Goal: Obtain resource: Obtain resource

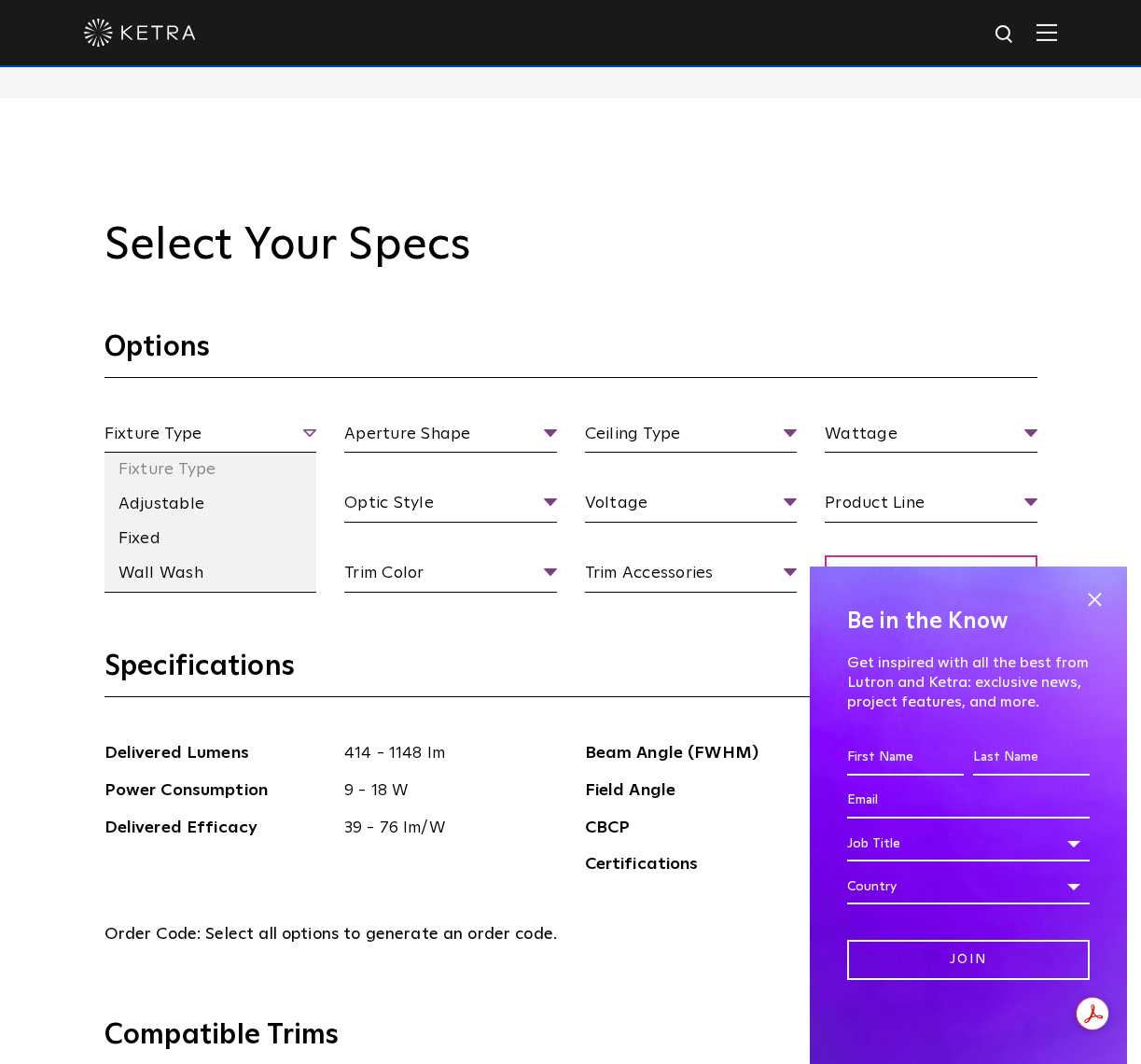
click at [314, 429] on span "Fixture Type" at bounding box center [210, 438] width 213 height 33
click at [240, 504] on li "Adjustable" at bounding box center [210, 504] width 213 height 35
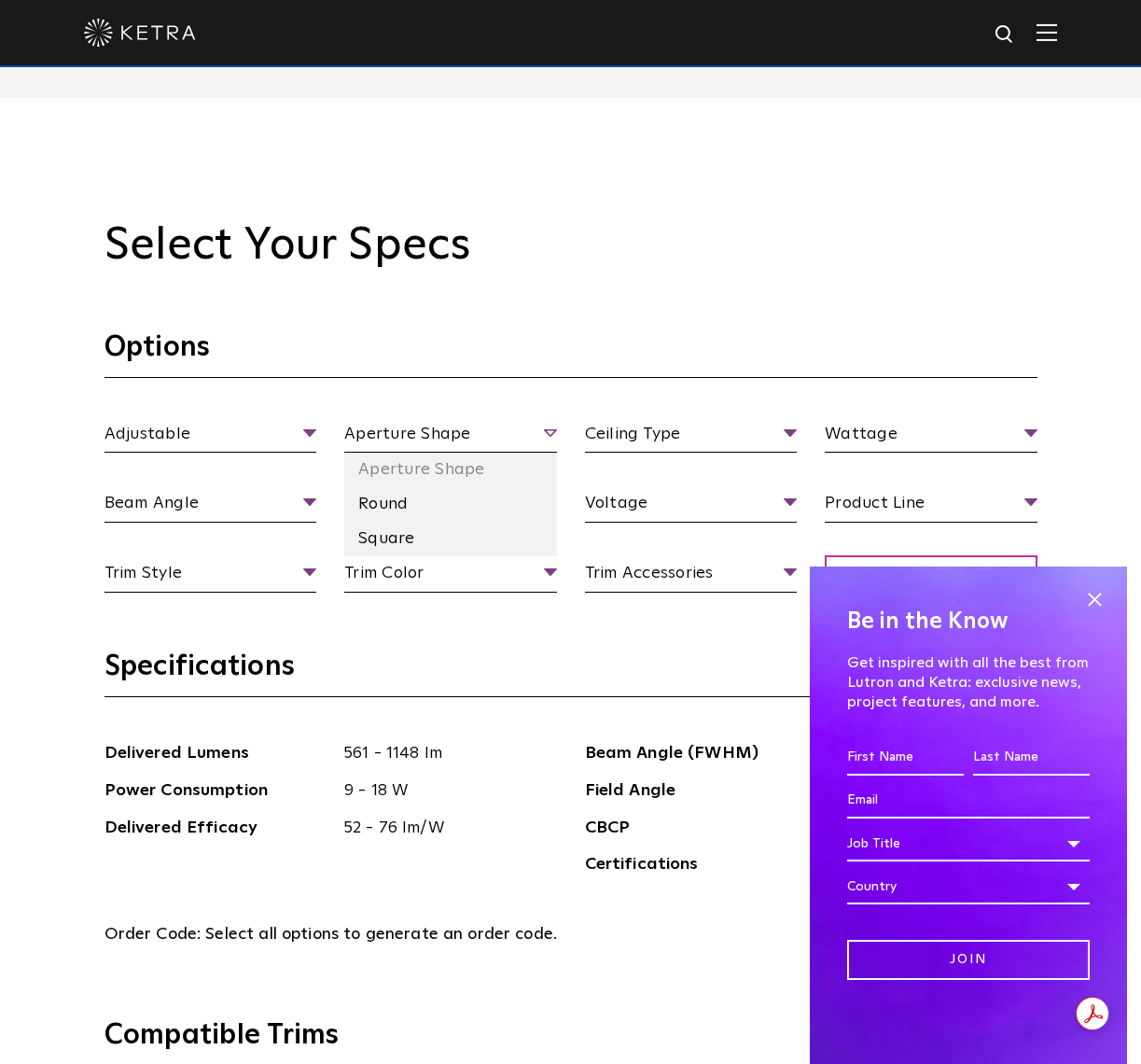
click at [490, 432] on span "Aperture Shape" at bounding box center [450, 438] width 213 height 33
click at [448, 493] on li "Round" at bounding box center [450, 504] width 213 height 35
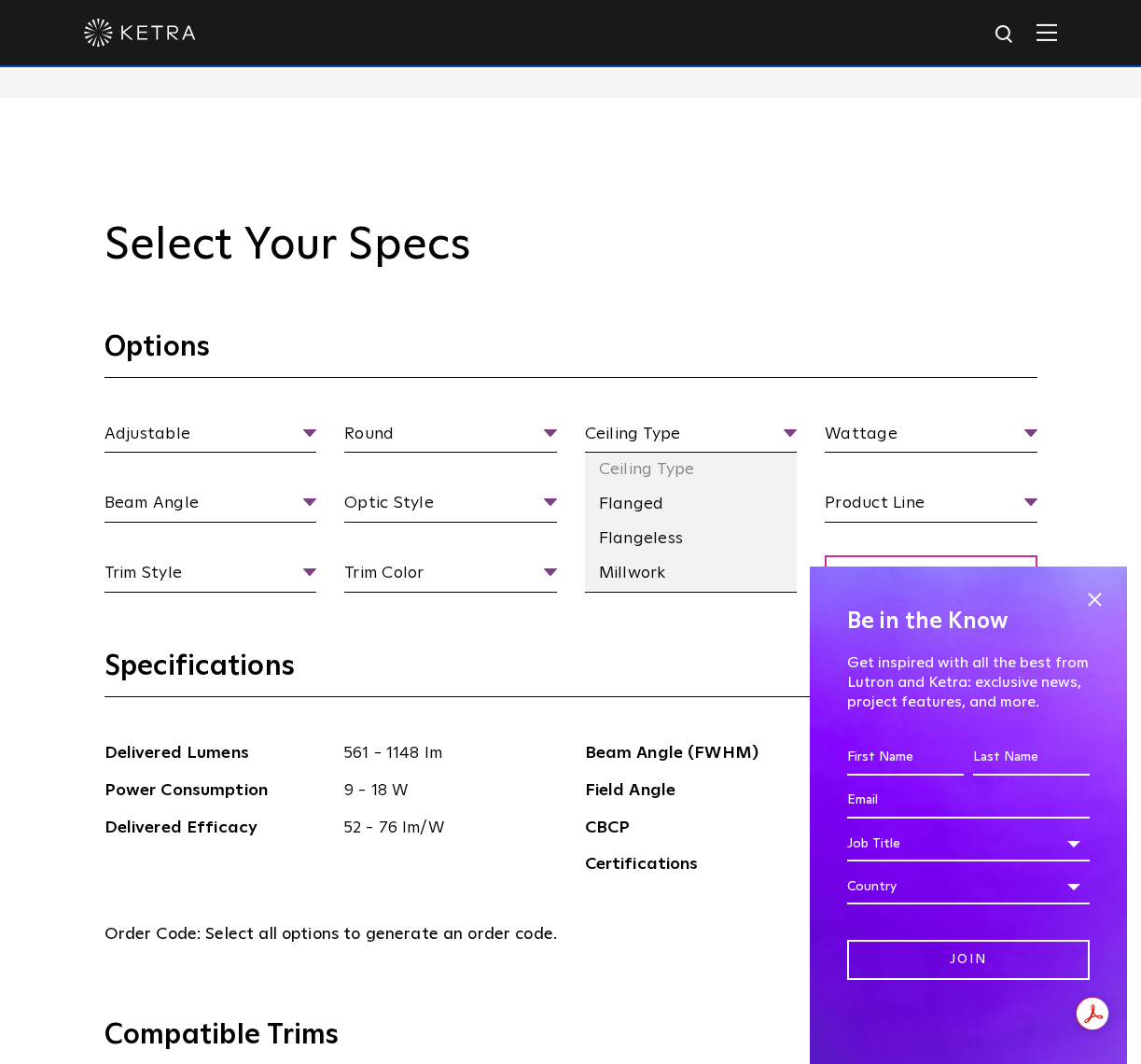
click at [730, 419] on section "Options Adjustable Fixture Type Adjustable Fixed Wall Wash Round Aperture [GEOG…" at bounding box center [570, 489] width 933 height 319
click at [725, 431] on span "Ceiling Type" at bounding box center [691, 438] width 213 height 33
click at [692, 535] on li "Flangeless" at bounding box center [691, 539] width 213 height 35
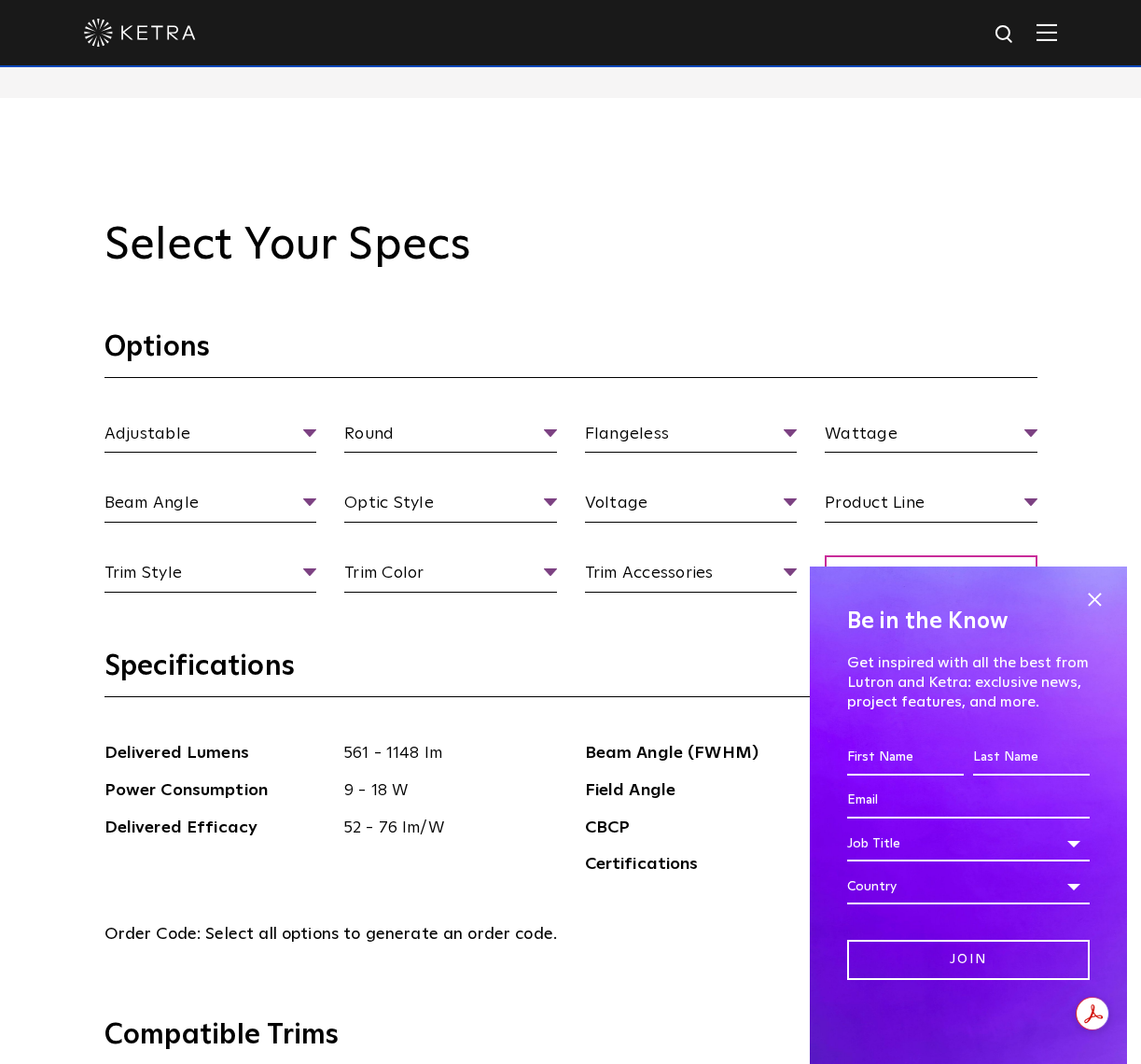
click at [1093, 599] on span at bounding box center [1094, 598] width 28 height 28
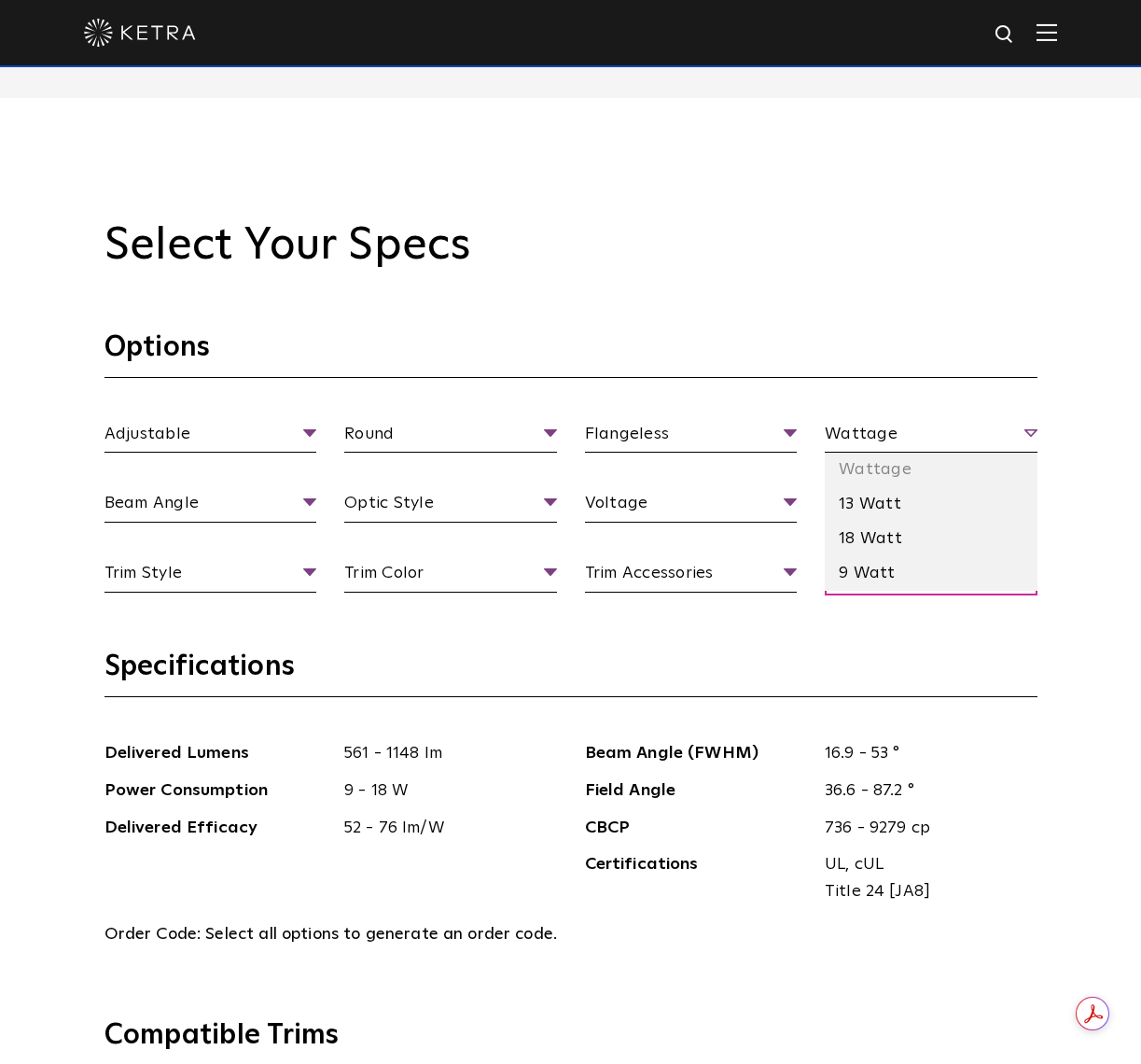
click at [932, 427] on span "Wattage" at bounding box center [931, 438] width 213 height 33
click at [931, 539] on li "18 Watt" at bounding box center [931, 539] width 213 height 35
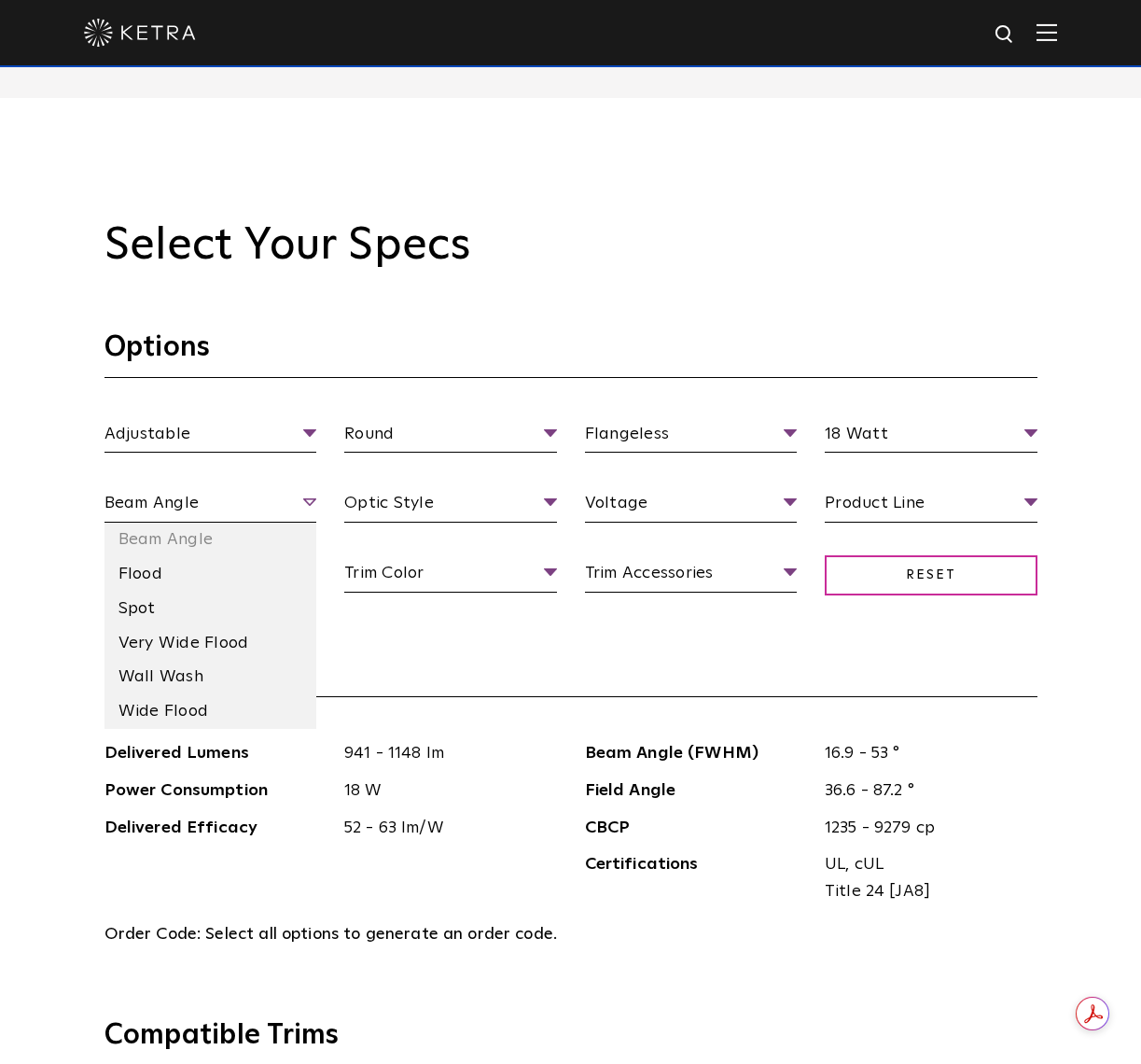
click at [172, 490] on span "Beam Angle" at bounding box center [210, 506] width 213 height 33
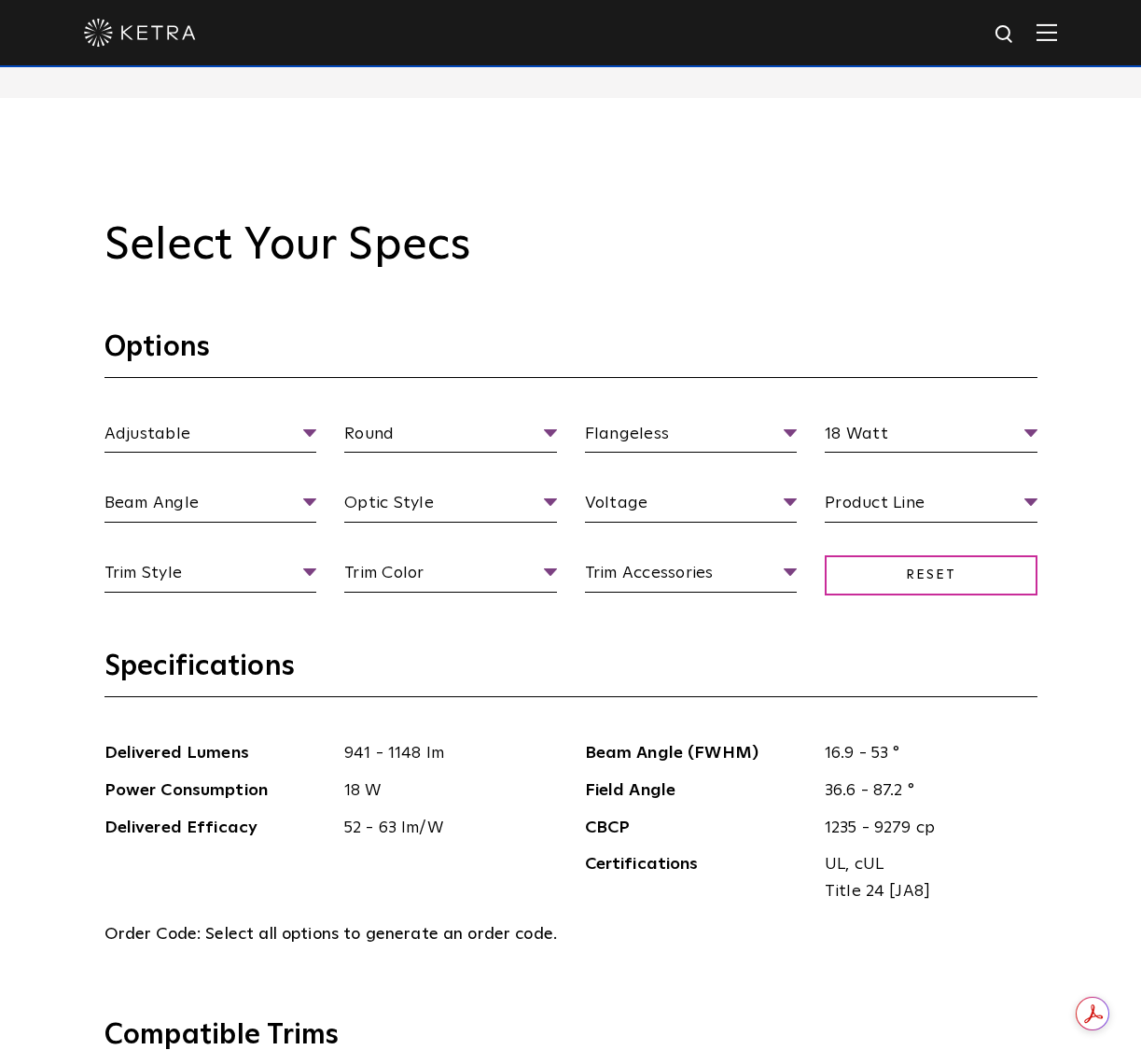
click at [82, 579] on div "Select Your Specs Options Adjustable Fixture Type Adjustable Fixed Wall Wash Ro…" at bounding box center [570, 1049] width 1141 height 1901
click at [474, 504] on span "Optic Style" at bounding box center [450, 506] width 213 height 33
click at [477, 579] on li "High Output" at bounding box center [450, 574] width 213 height 35
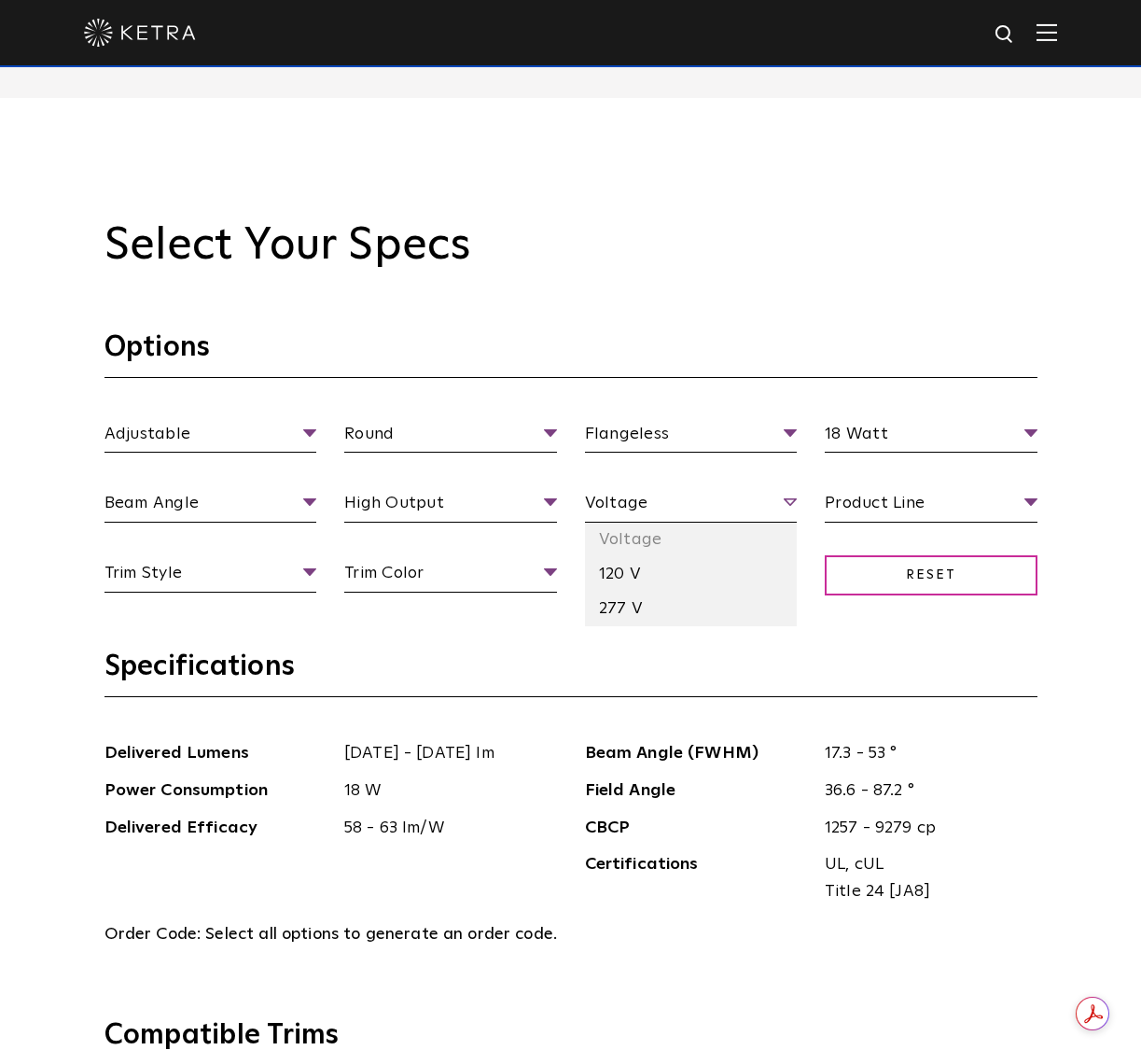
click at [708, 497] on span "Voltage" at bounding box center [691, 506] width 213 height 33
click at [715, 582] on li "120 V" at bounding box center [691, 574] width 213 height 35
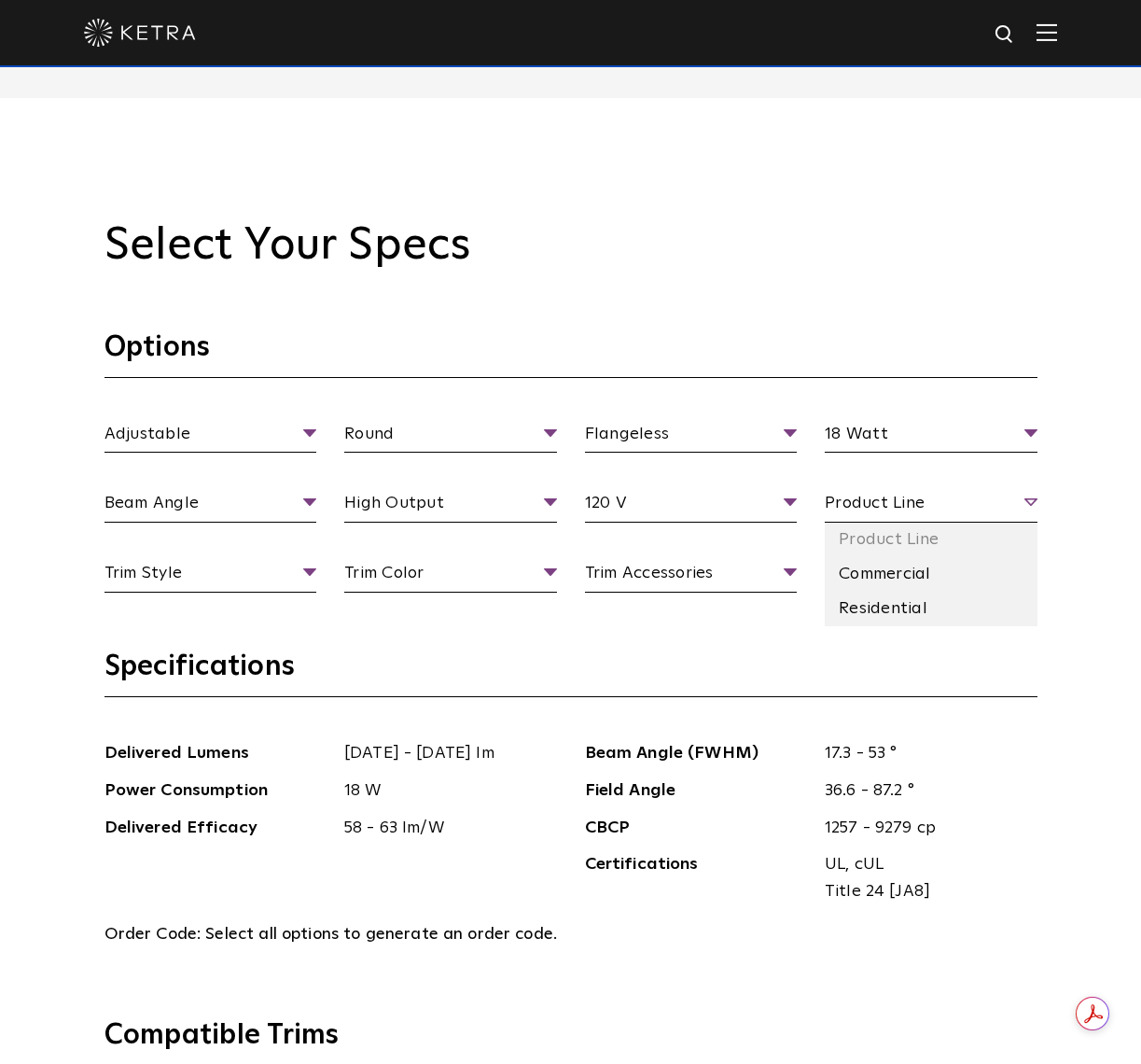
click at [915, 492] on span "Product Line" at bounding box center [931, 506] width 213 height 33
click at [913, 608] on li "Residential" at bounding box center [931, 609] width 213 height 35
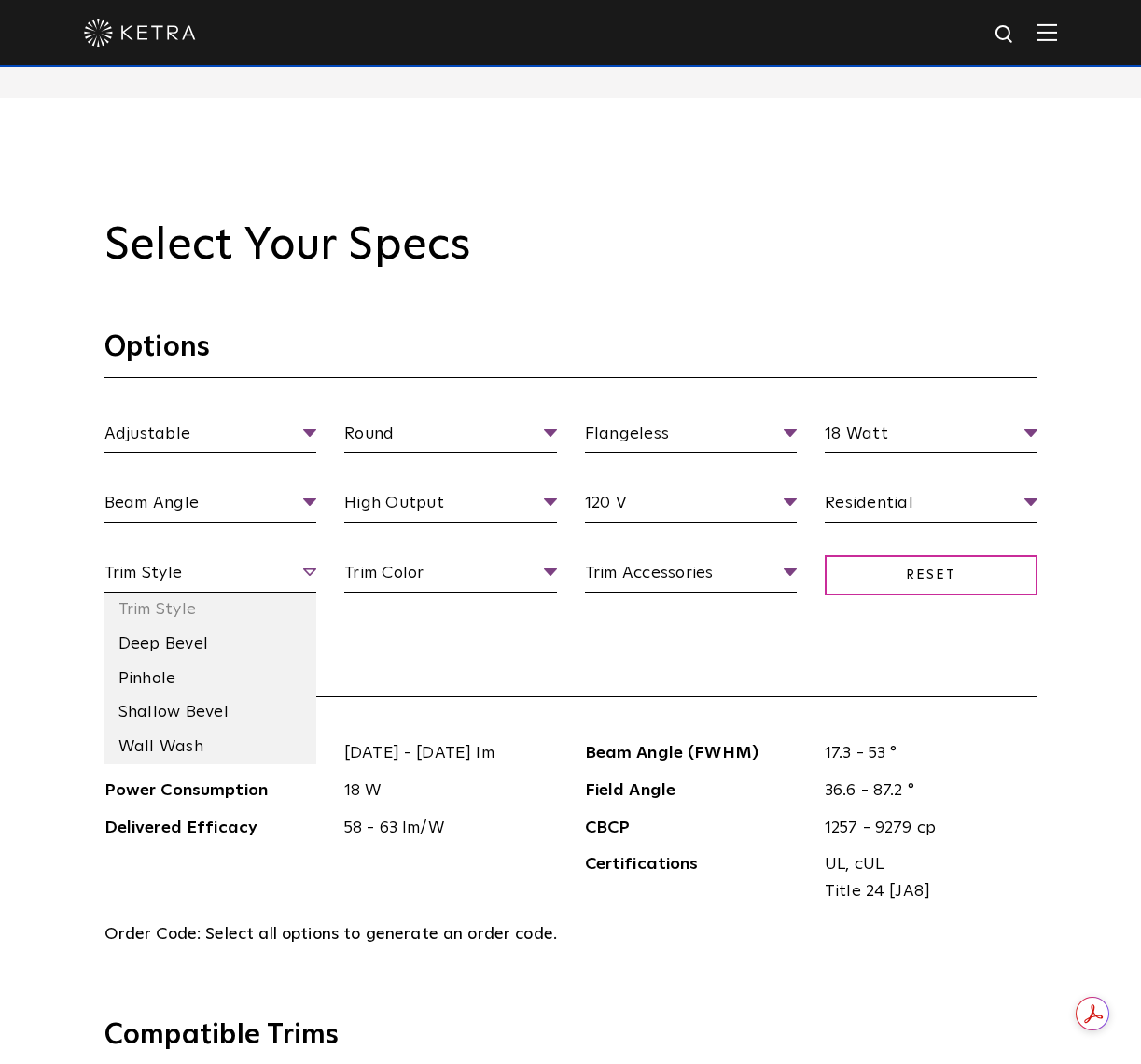
click at [257, 579] on span "Trim Style" at bounding box center [210, 576] width 213 height 33
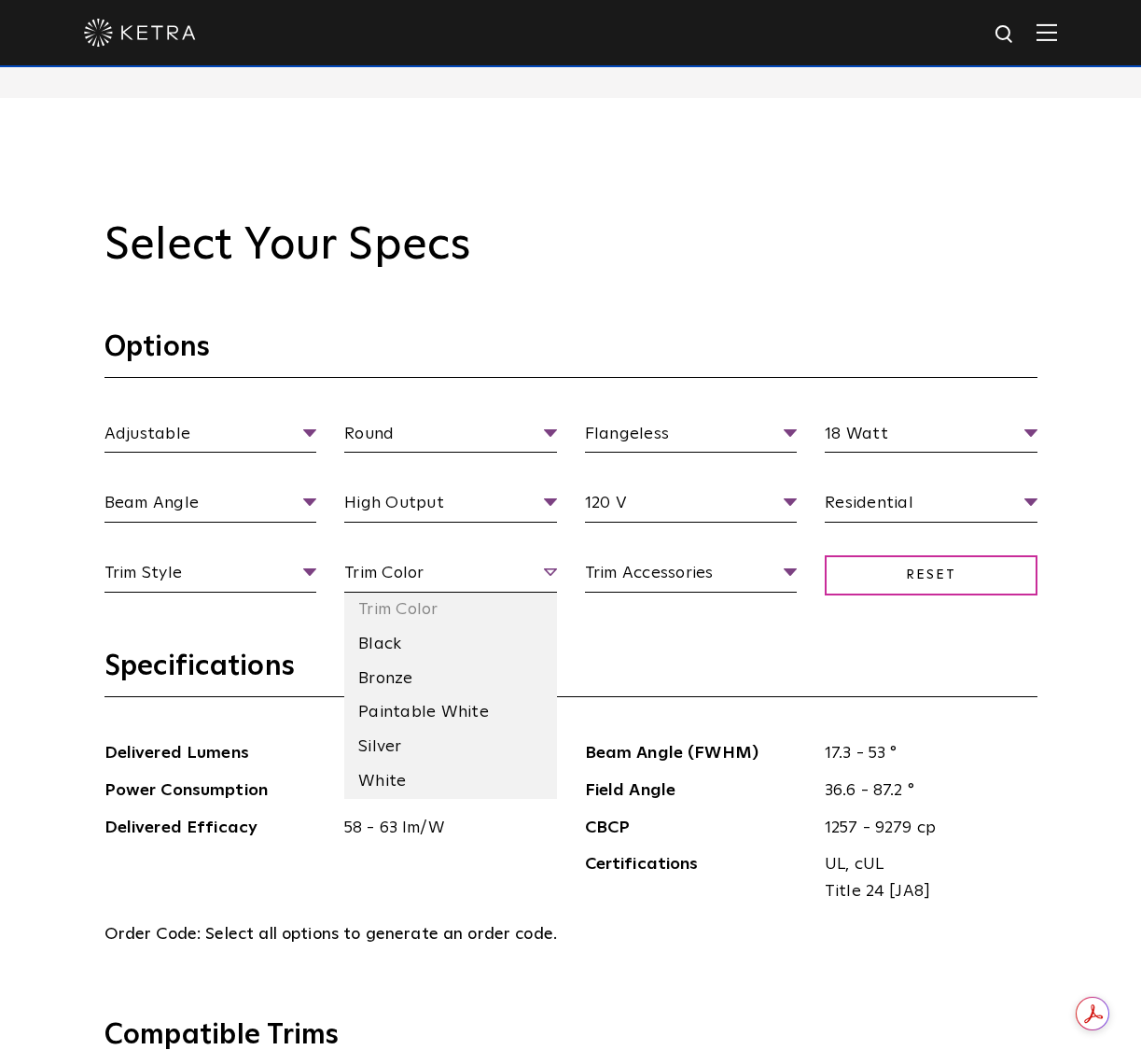
click at [479, 583] on span "Trim Color" at bounding box center [450, 576] width 213 height 33
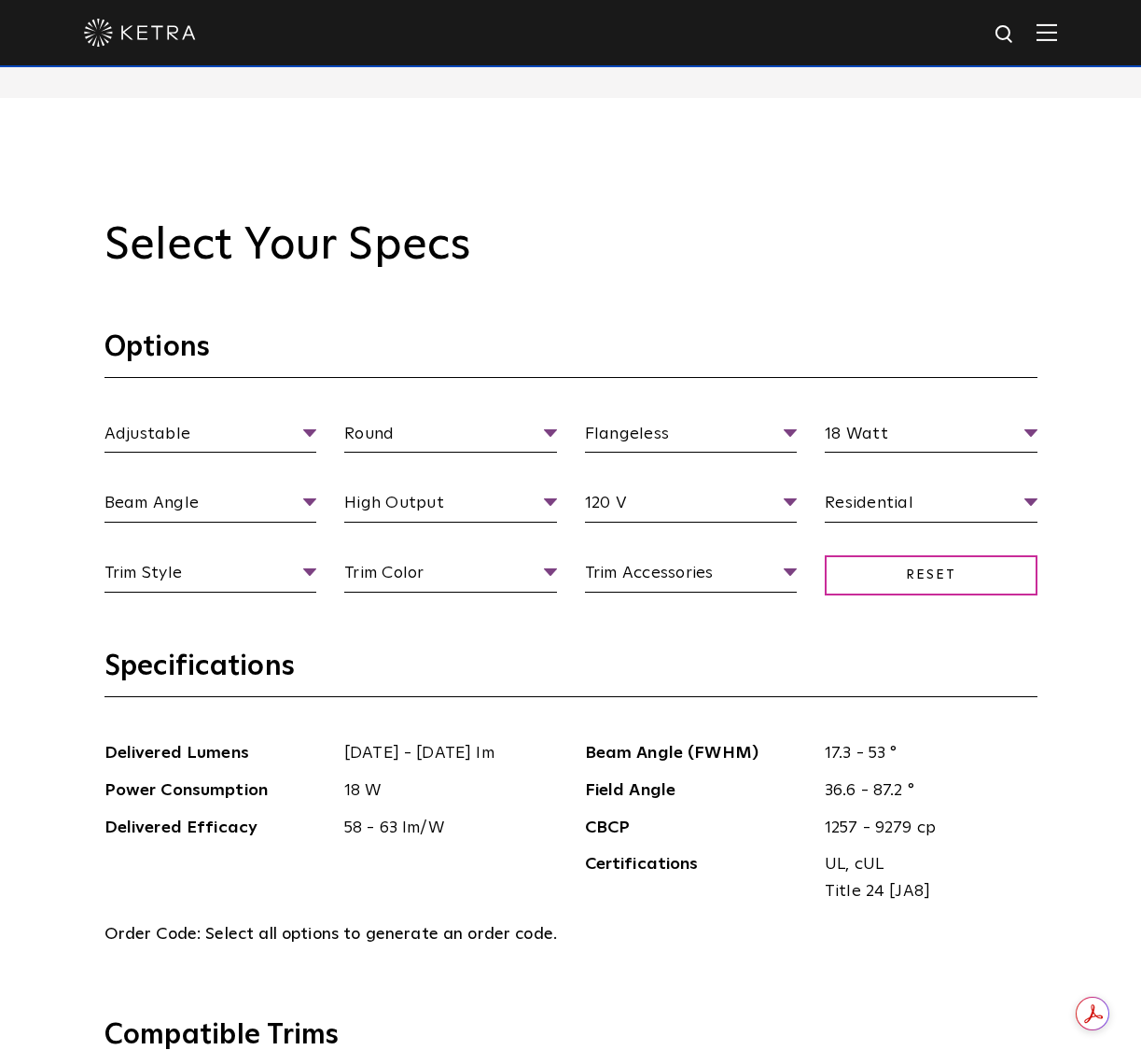
click at [647, 667] on h3 "Specifications" at bounding box center [570, 673] width 933 height 48
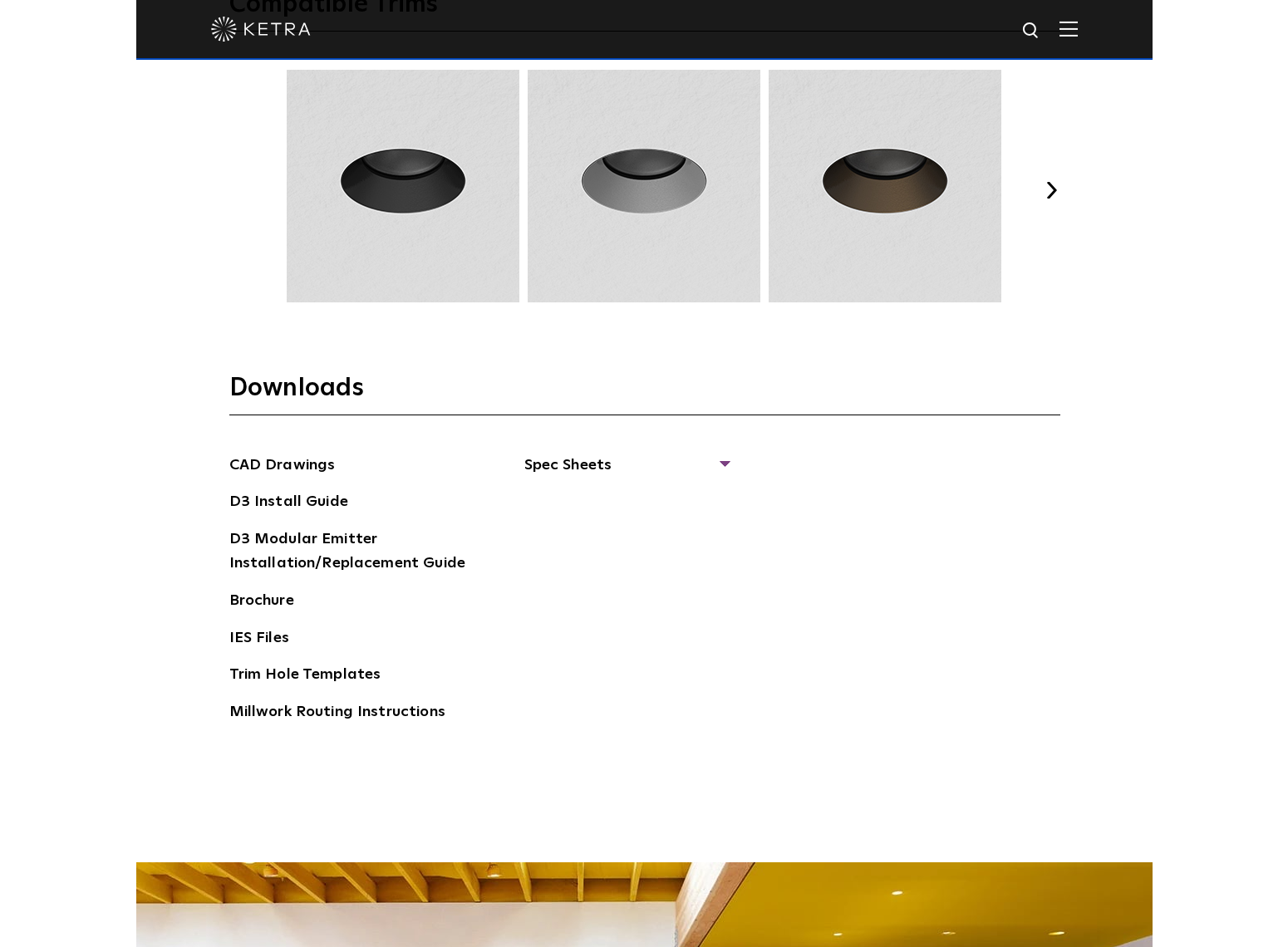
scroll to position [2574, 0]
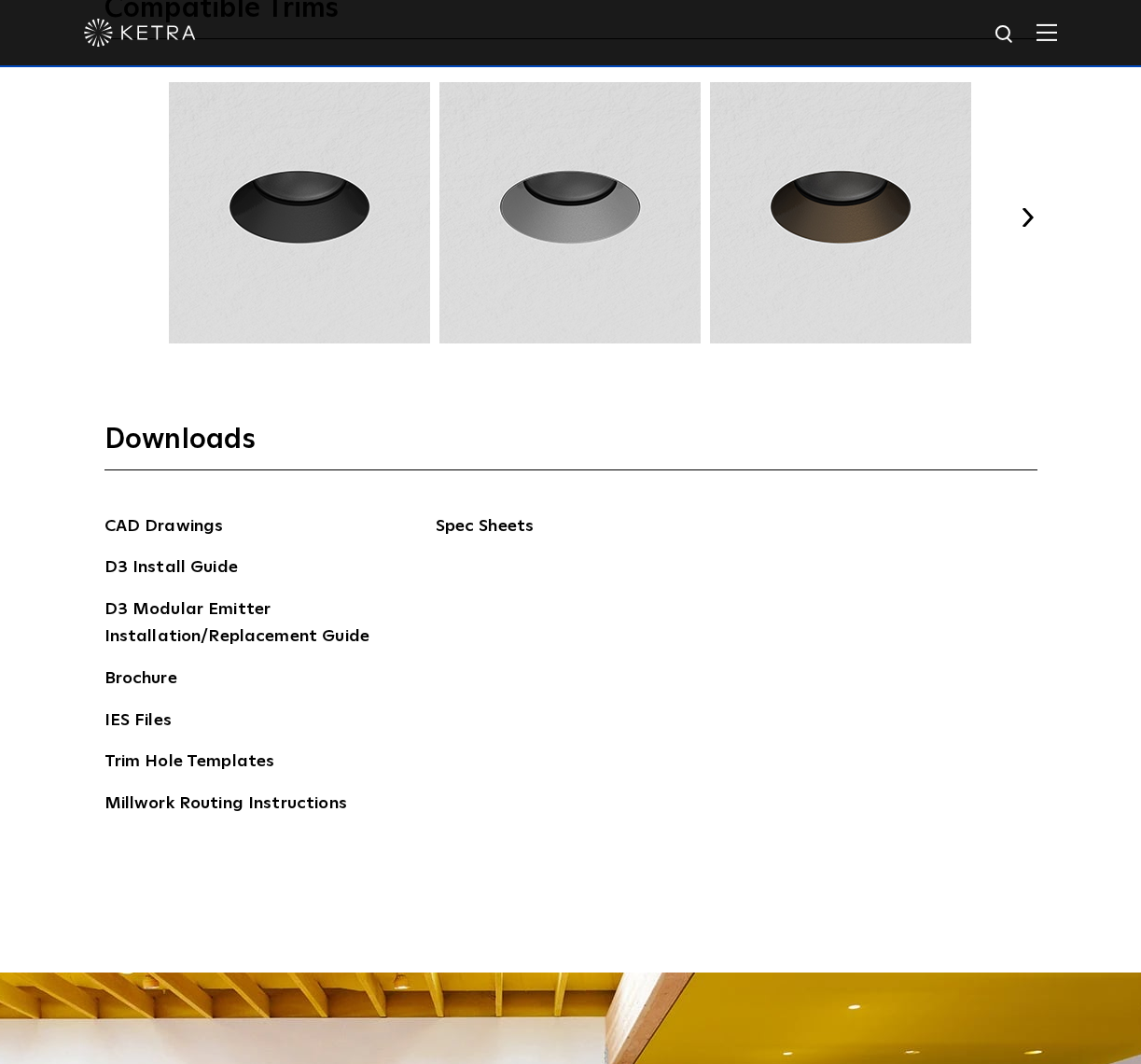
click at [660, 523] on span "Spec Sheets" at bounding box center [549, 534] width 228 height 41
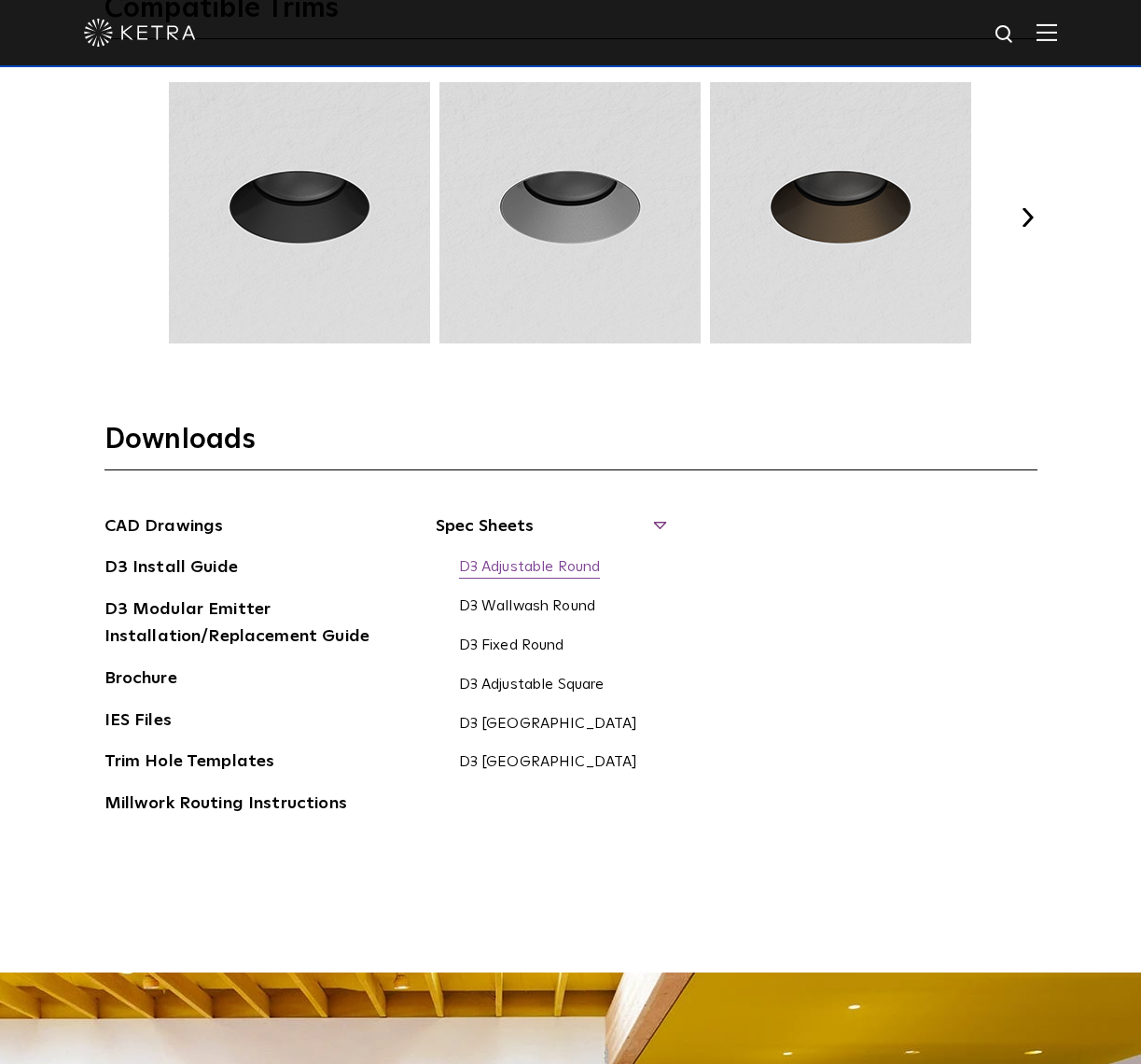
click at [514, 565] on link "D3 Adjustable Round" at bounding box center [529, 568] width 142 height 20
